Goal: Task Accomplishment & Management: Manage account settings

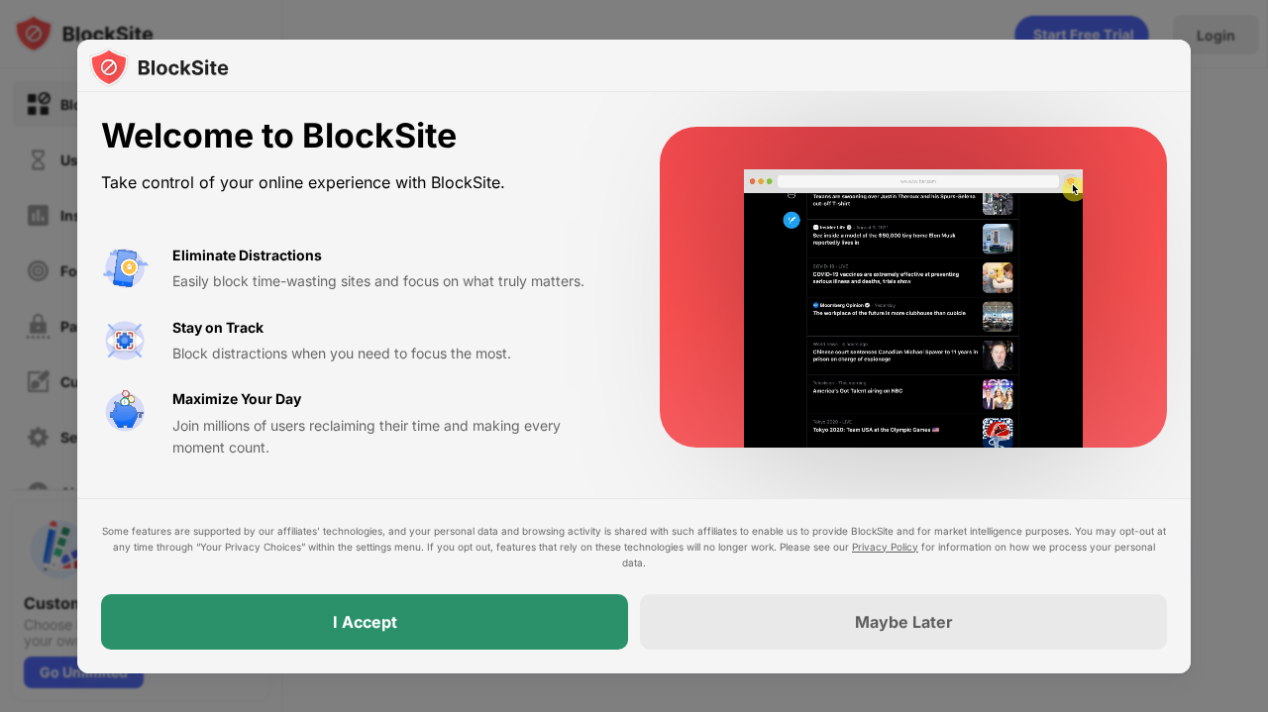
click at [514, 625] on div "I Accept" at bounding box center [364, 621] width 527 height 55
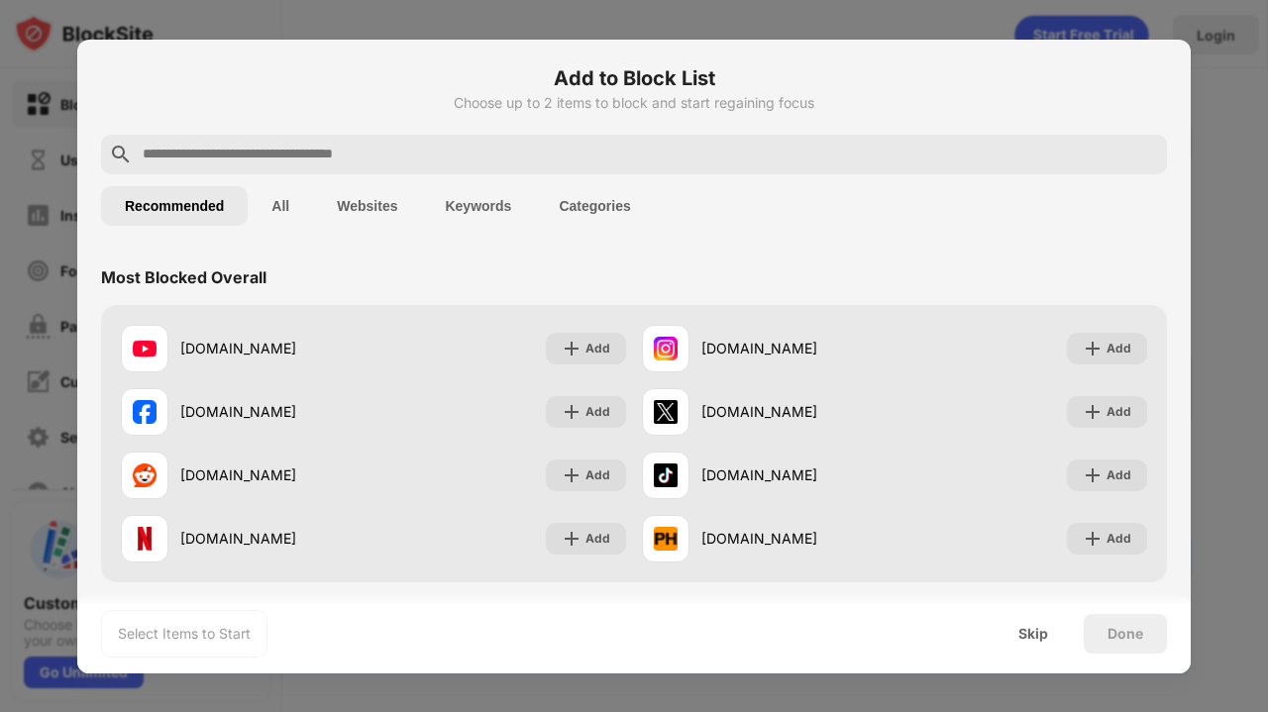
click at [492, 157] on input "text" at bounding box center [650, 155] width 1018 height 24
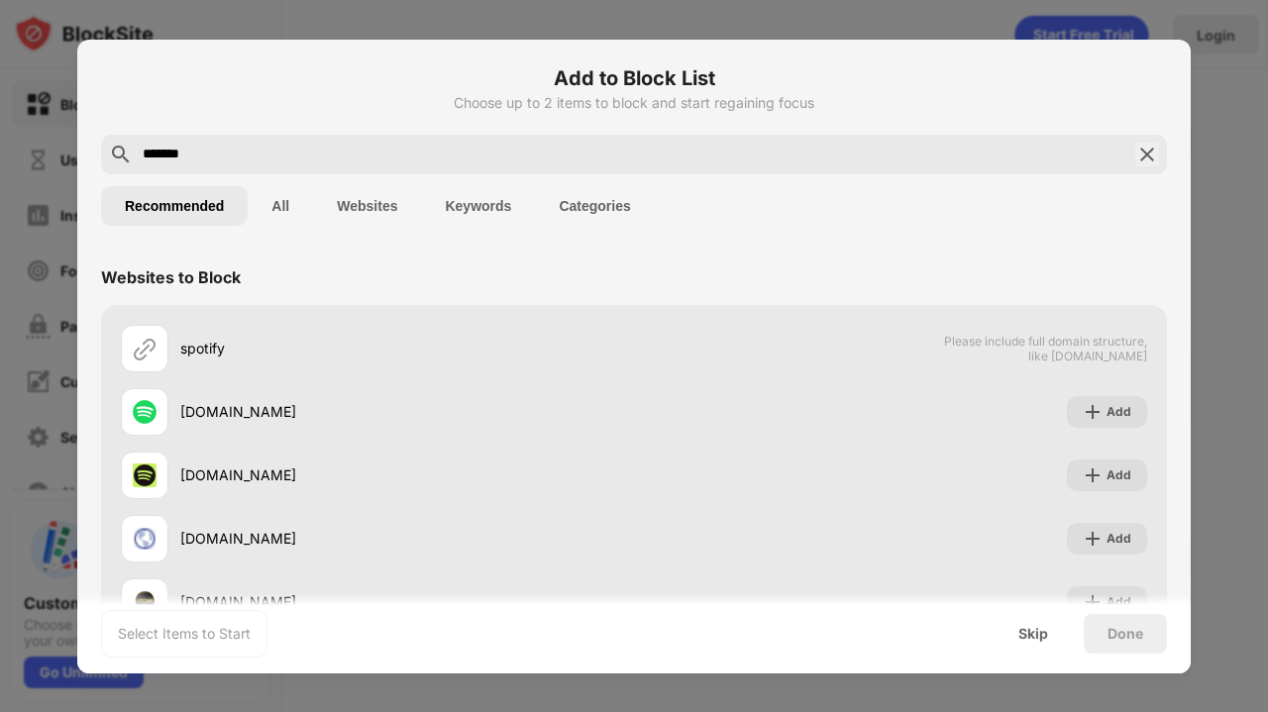
type input "*******"
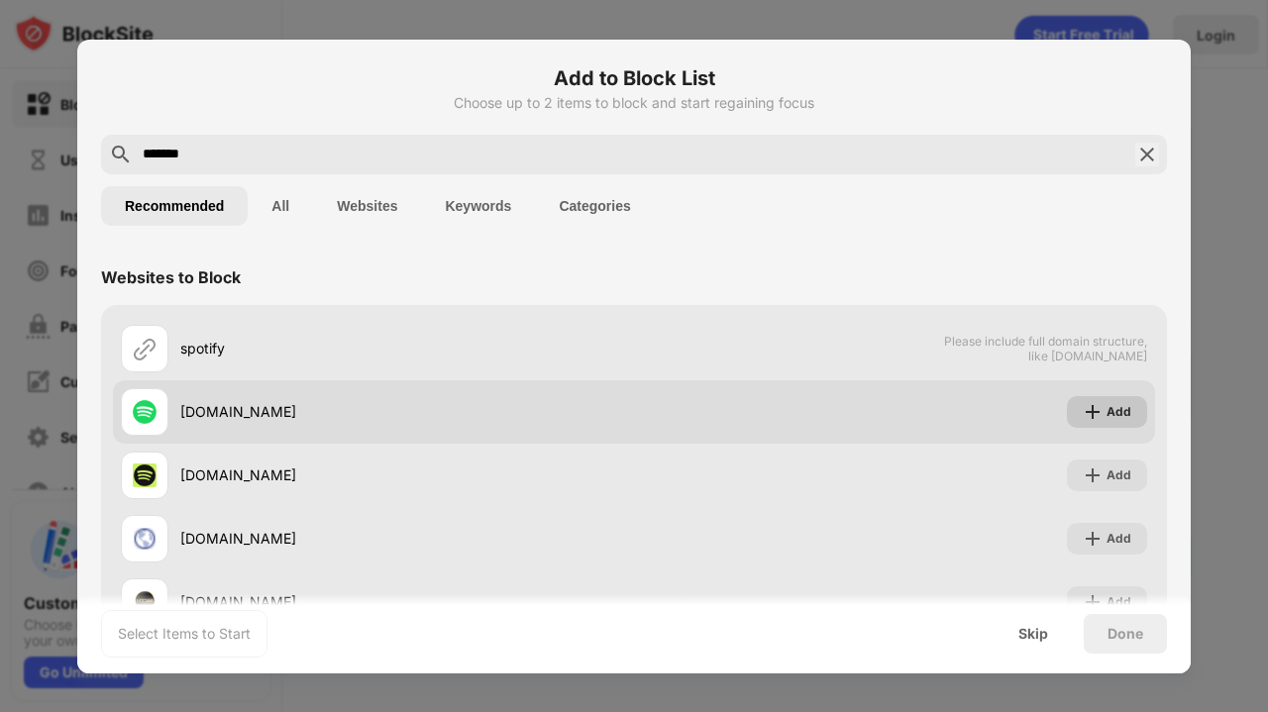
click at [1082, 407] on img at bounding box center [1092, 412] width 20 height 20
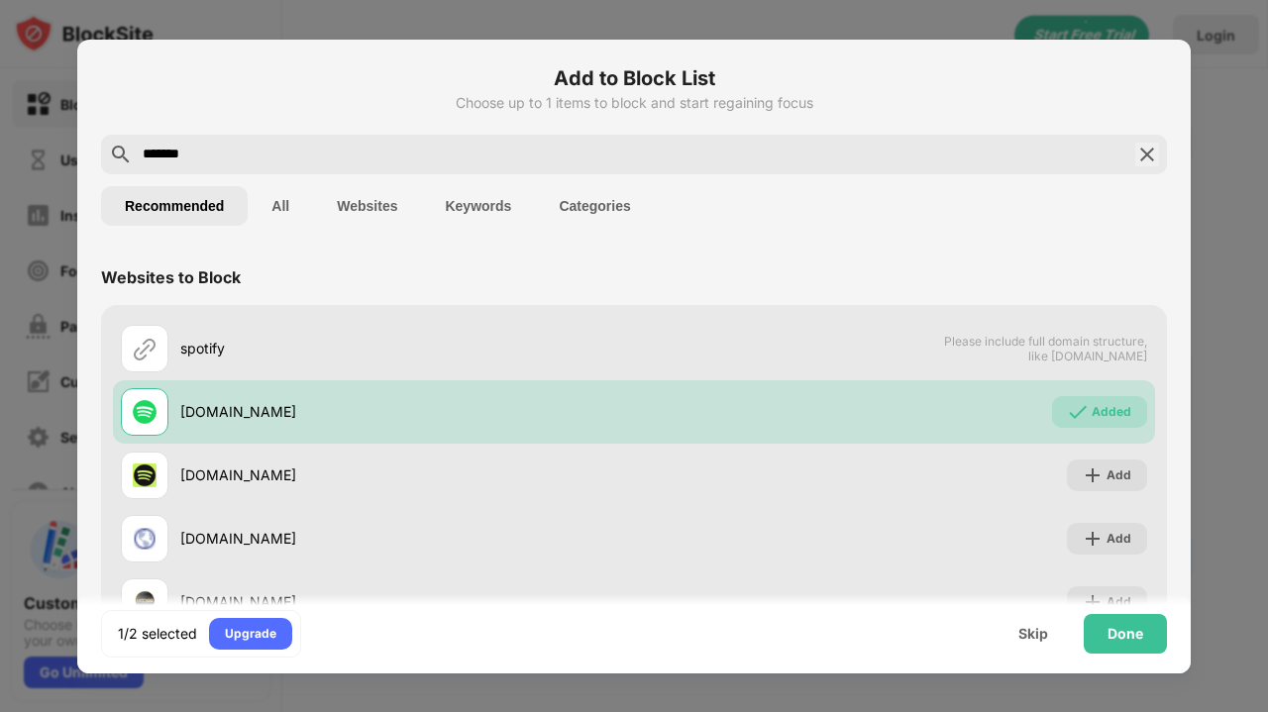
click at [1135, 153] on img at bounding box center [1147, 155] width 24 height 24
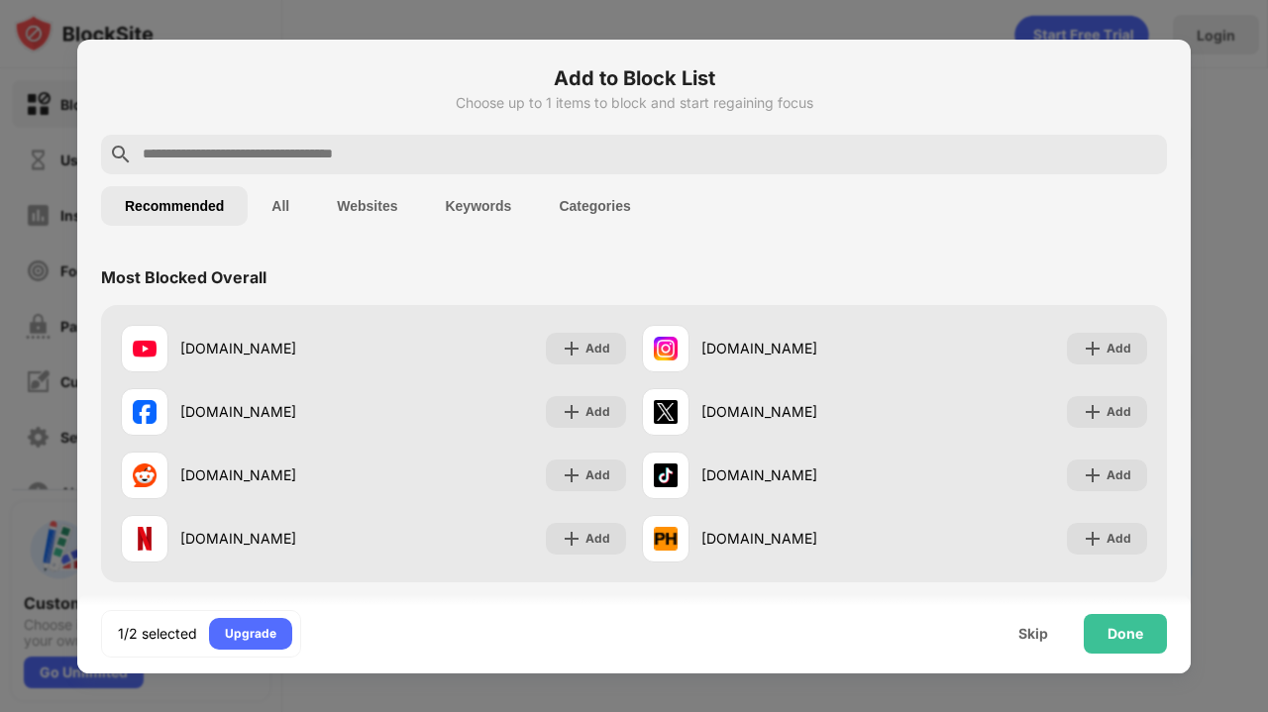
click at [385, 153] on input "text" at bounding box center [650, 155] width 1018 height 24
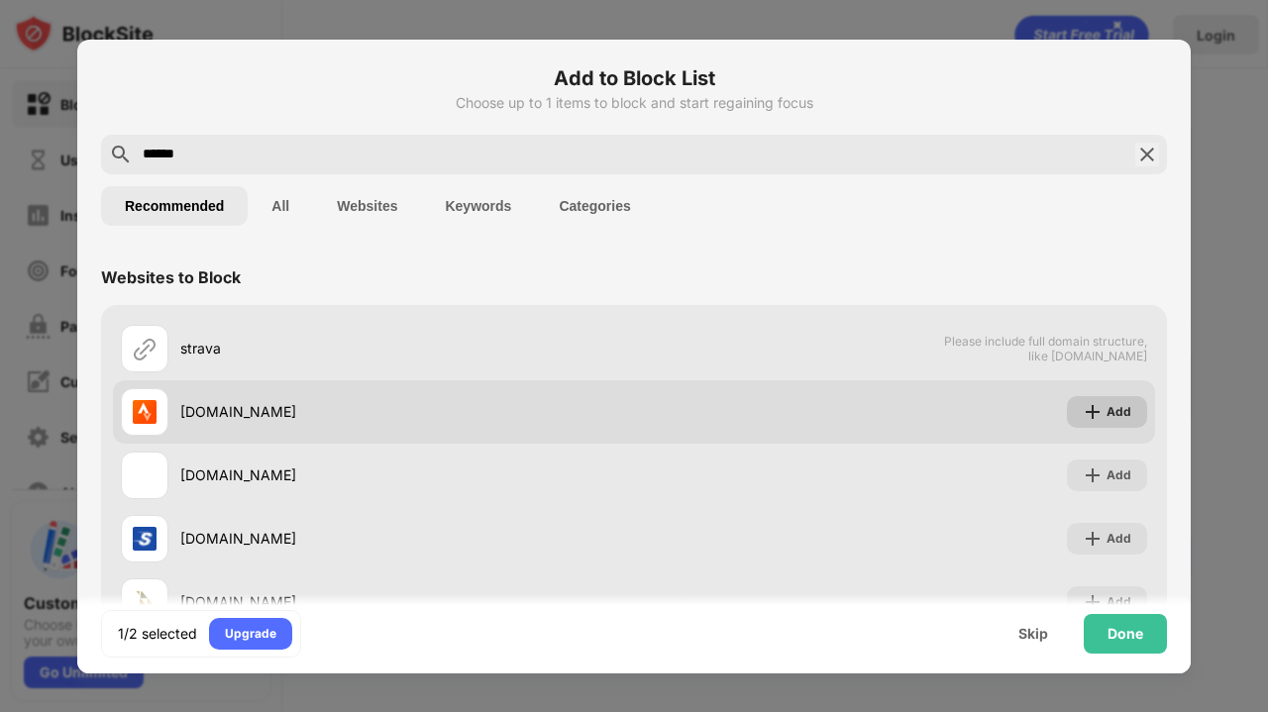
type input "******"
click at [1089, 425] on div "Add" at bounding box center [1107, 412] width 80 height 32
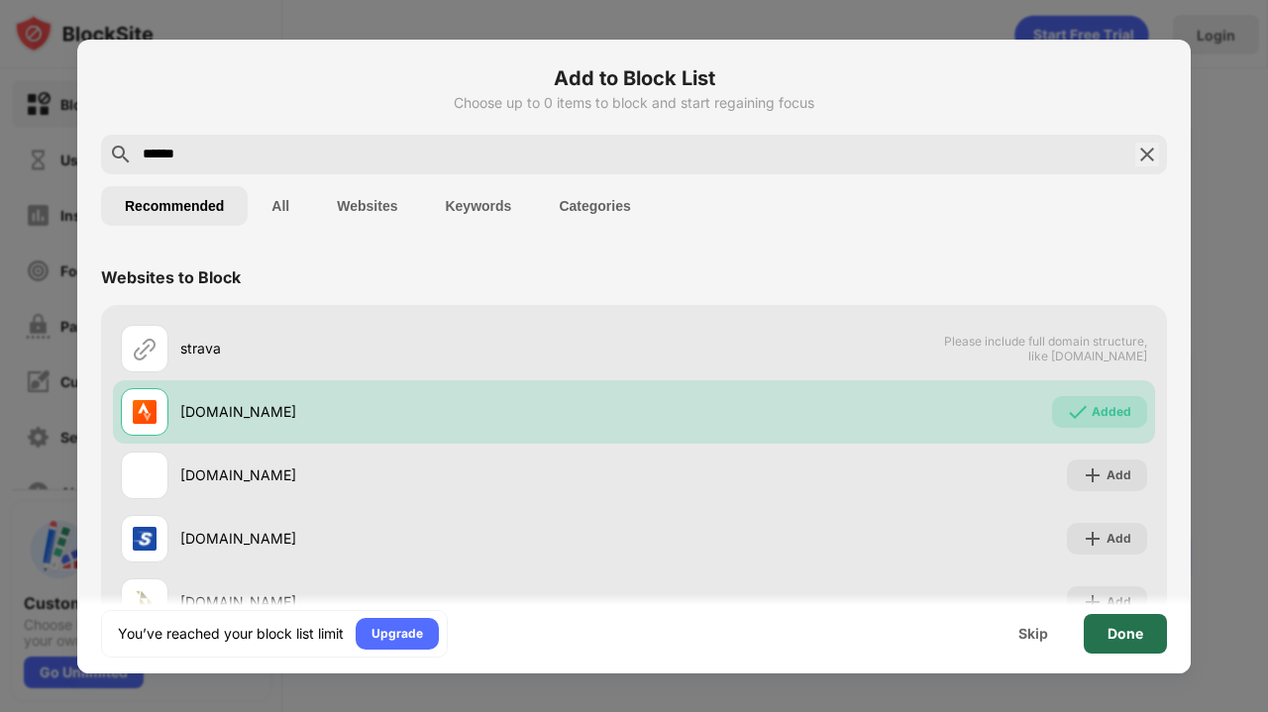
click at [1120, 629] on div "Done" at bounding box center [1125, 634] width 36 height 16
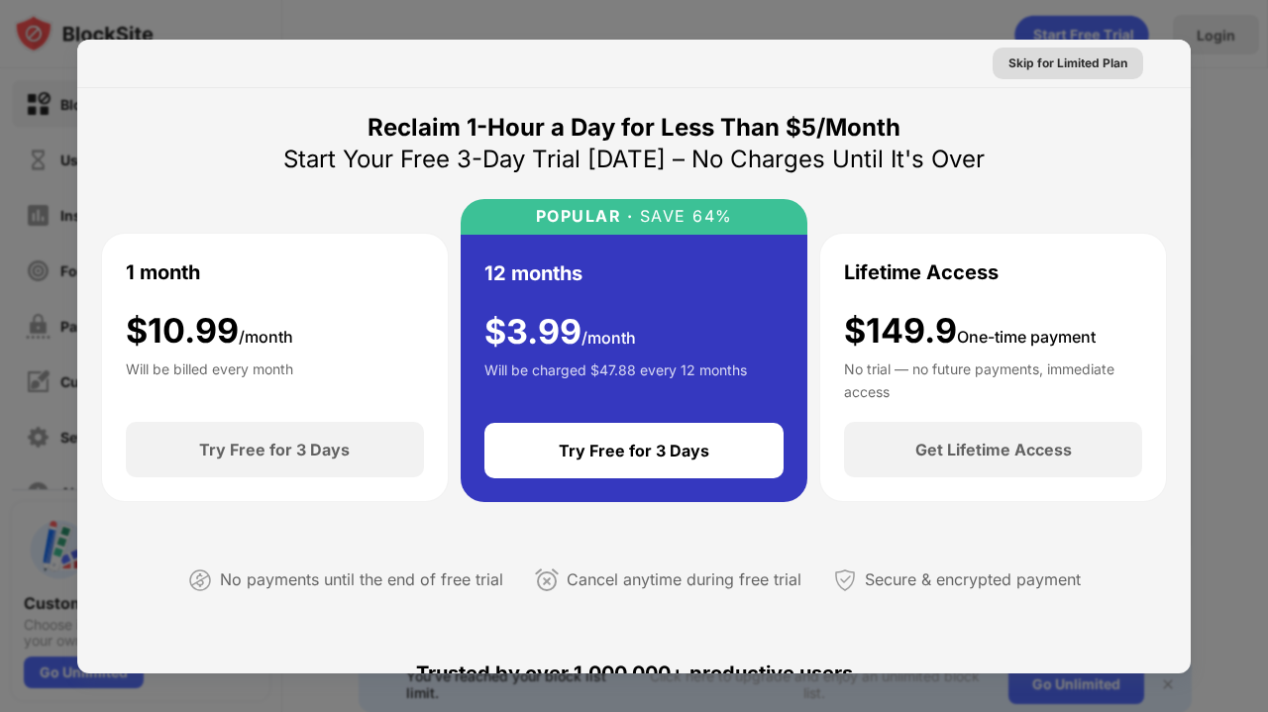
click at [1070, 60] on div "Skip for Limited Plan" at bounding box center [1067, 63] width 119 height 20
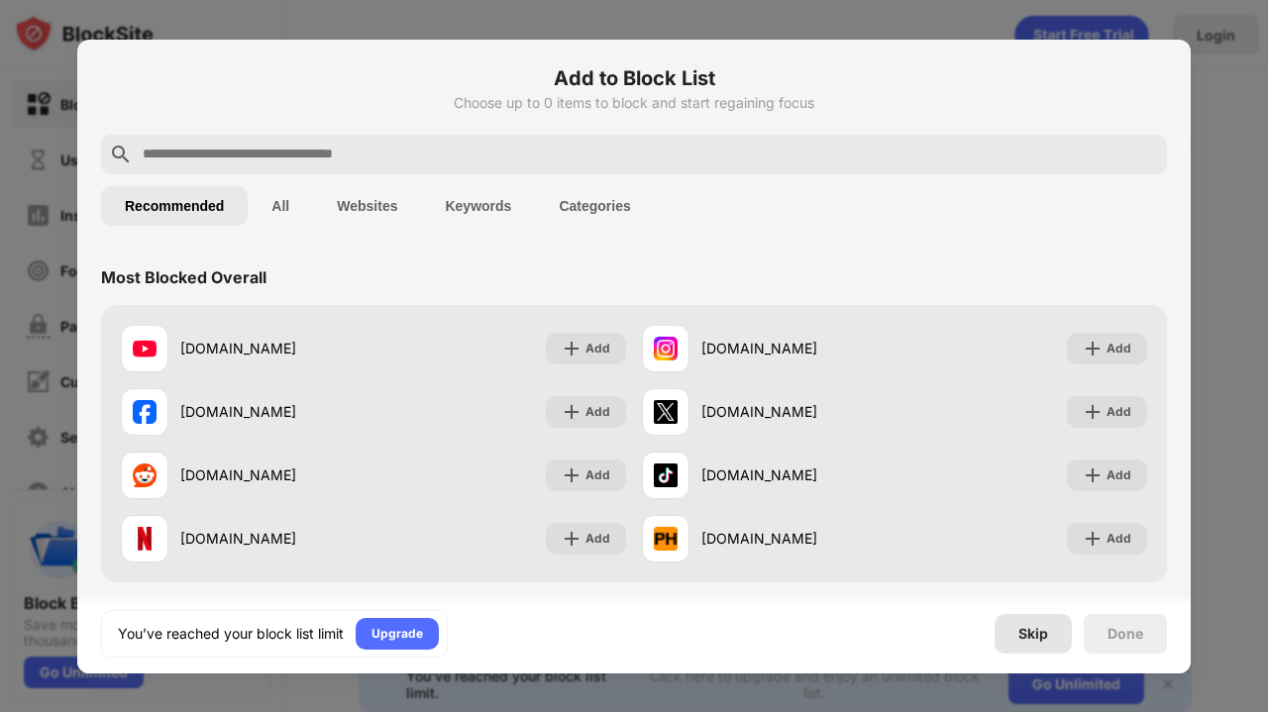
click at [1031, 627] on div "Skip" at bounding box center [1033, 634] width 30 height 16
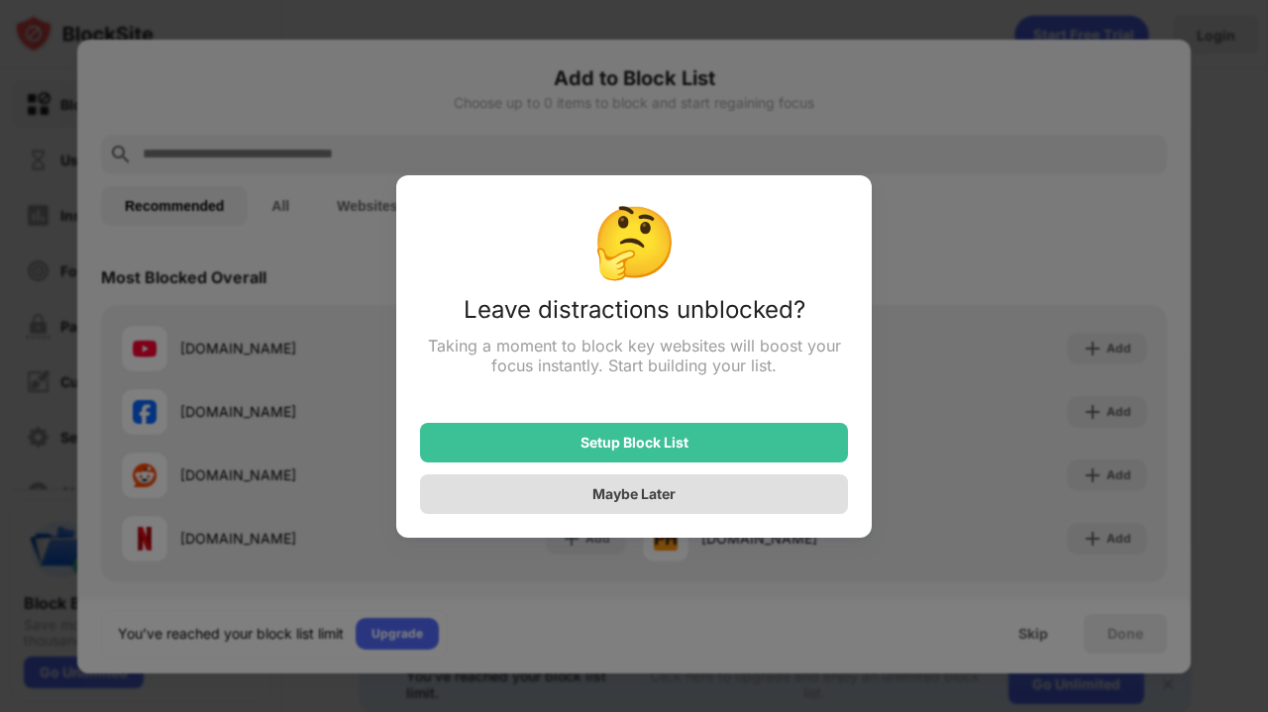
click at [661, 509] on div "Maybe Later" at bounding box center [634, 494] width 428 height 40
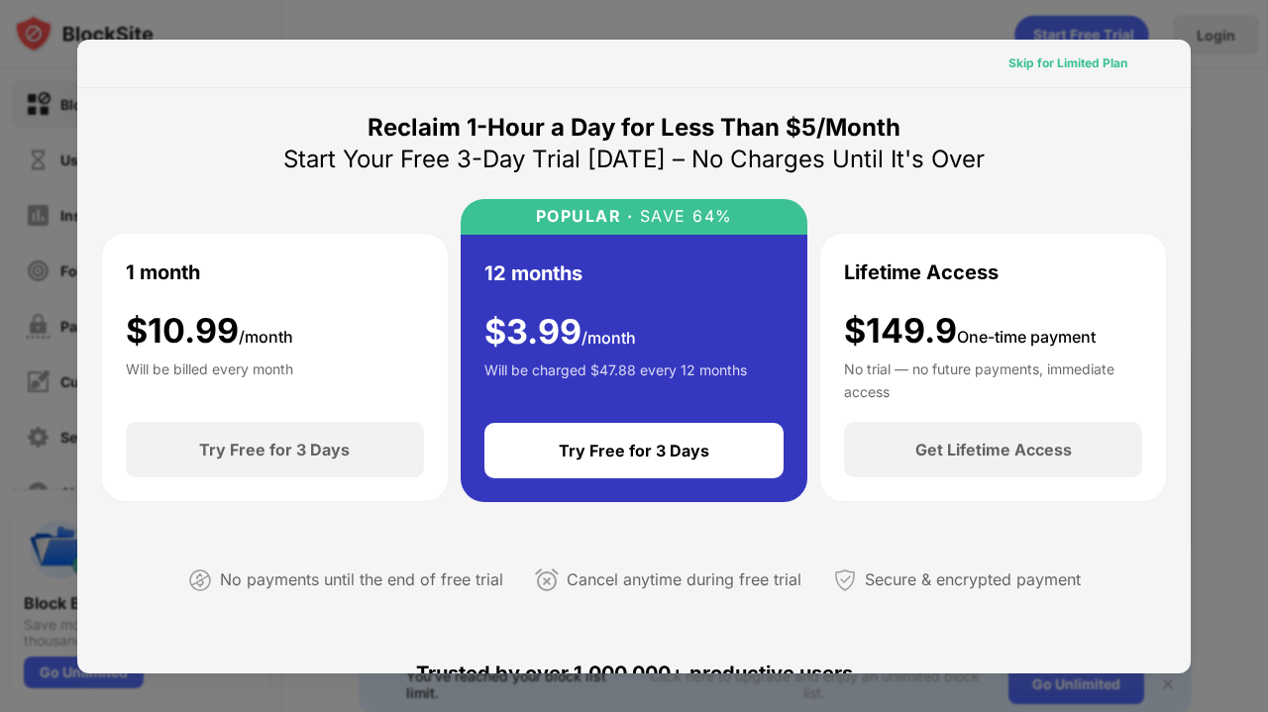
click at [1026, 56] on div "Skip for Limited Plan" at bounding box center [1067, 63] width 119 height 20
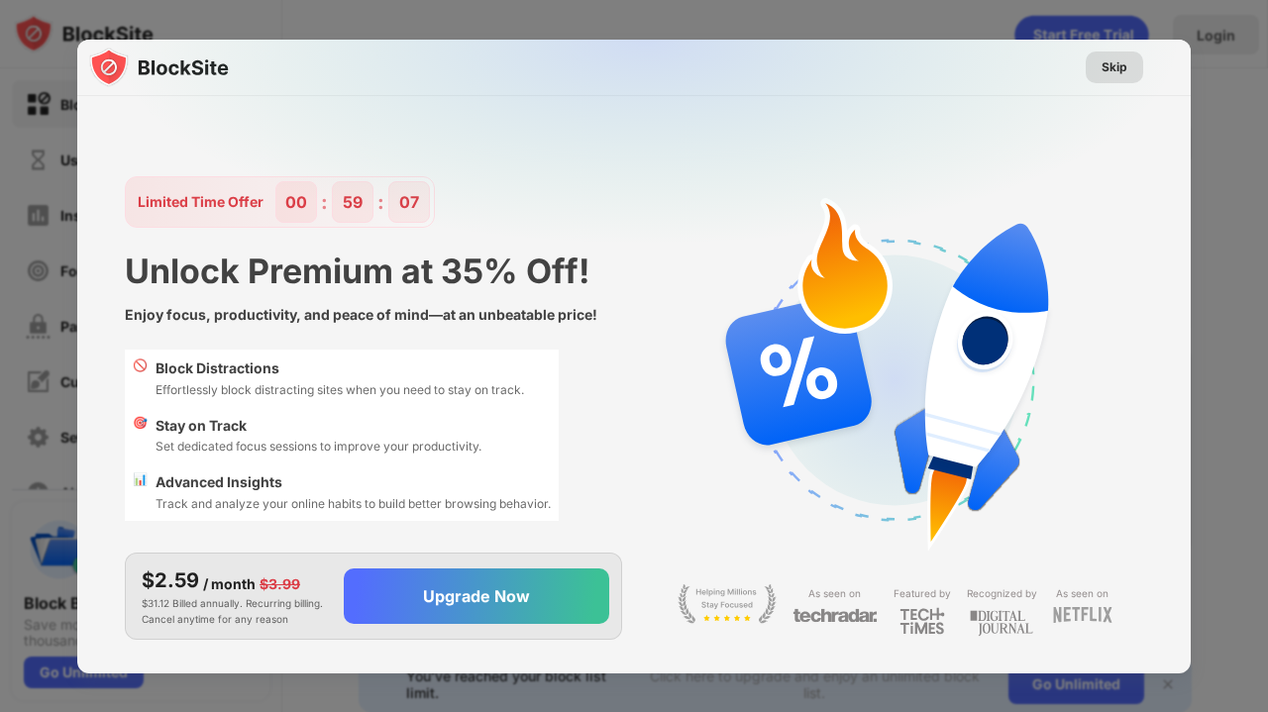
click at [1119, 67] on div "Skip" at bounding box center [1114, 67] width 26 height 20
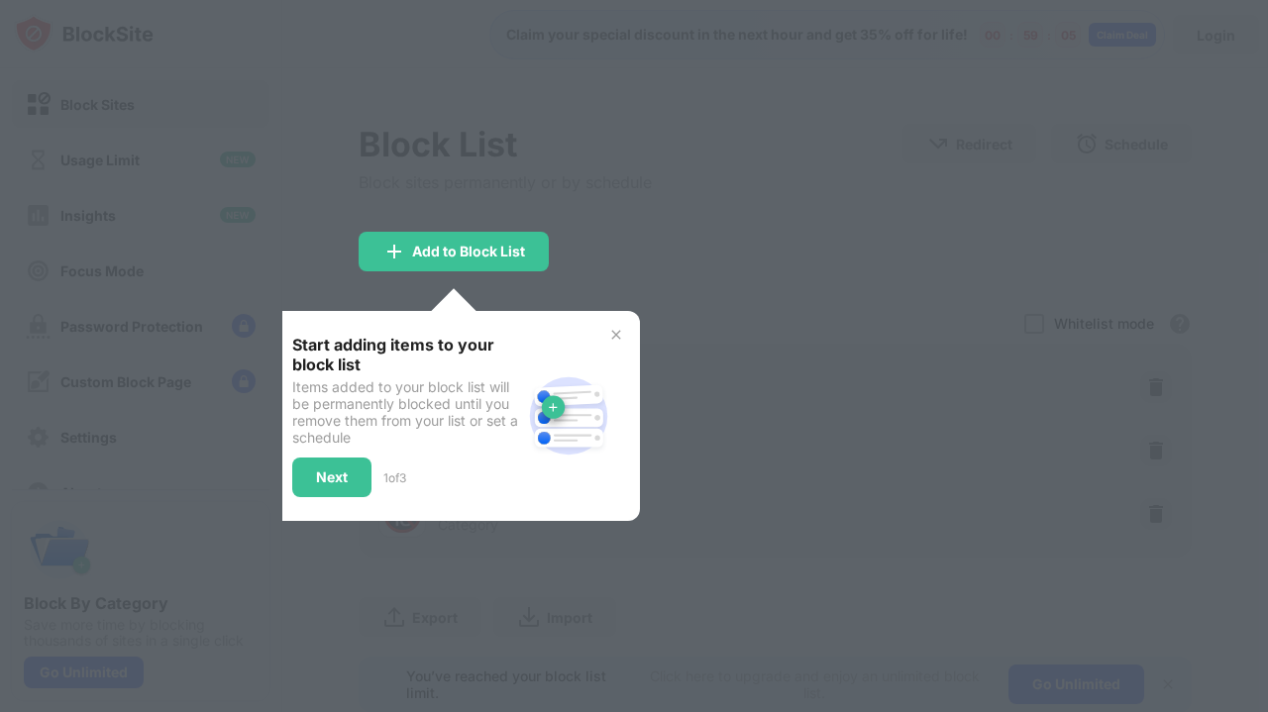
click at [615, 327] on img at bounding box center [616, 335] width 16 height 16
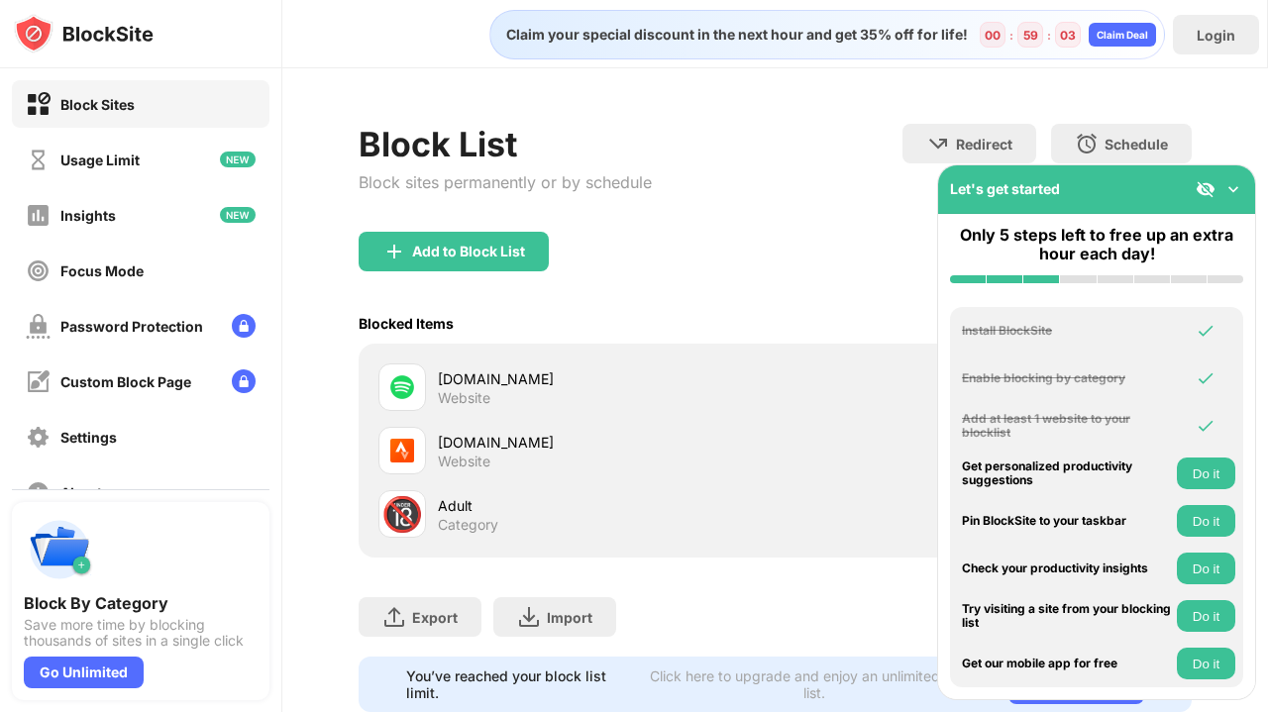
click at [1238, 186] on img at bounding box center [1233, 189] width 20 height 20
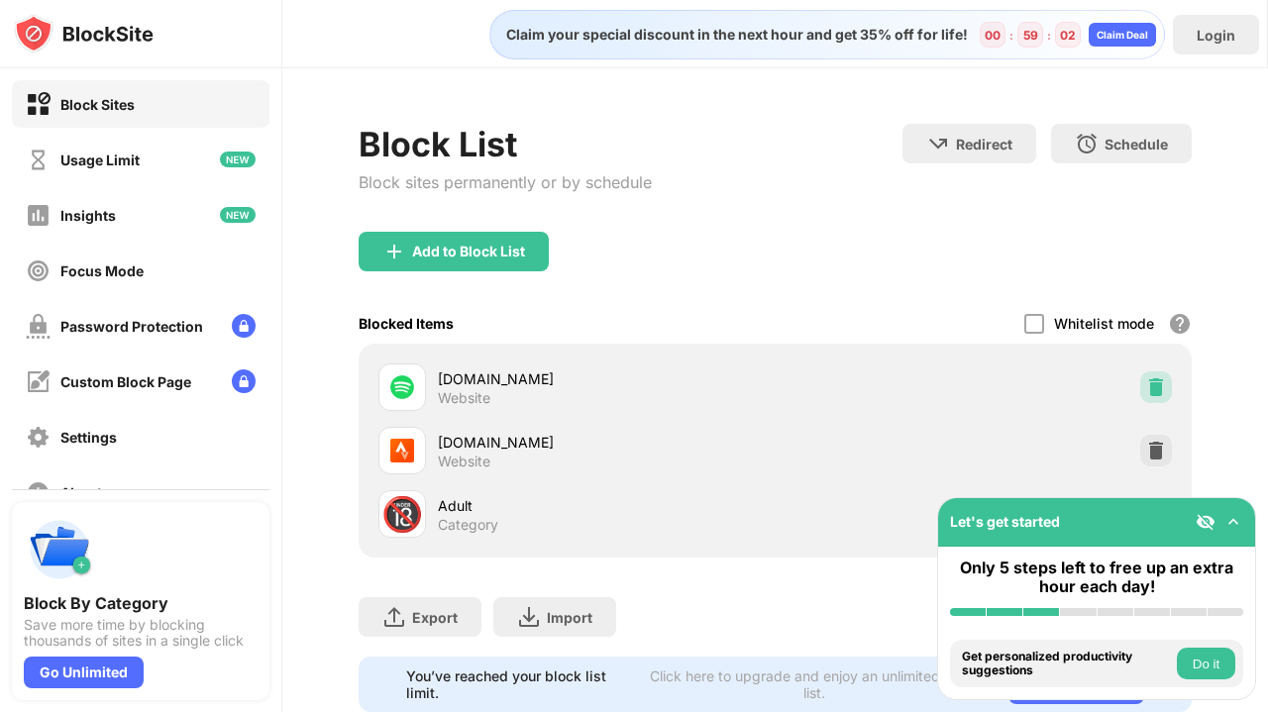
click at [1146, 377] on img at bounding box center [1156, 387] width 20 height 20
